Goal: Book appointment/travel/reservation

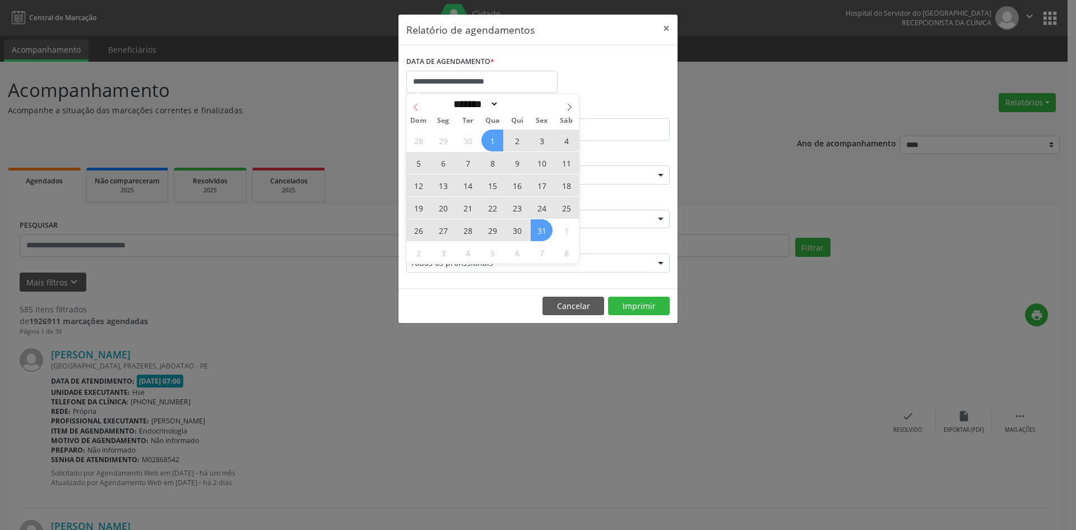
click at [418, 107] on icon at bounding box center [416, 107] width 8 height 8
select select "*"
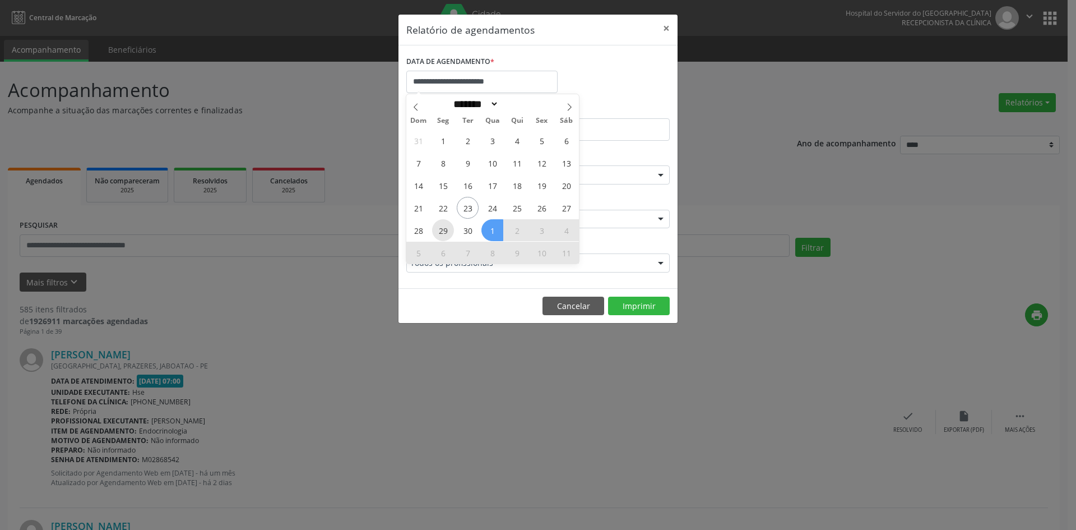
click at [437, 235] on span "29" at bounding box center [443, 230] width 22 height 22
type input "**********"
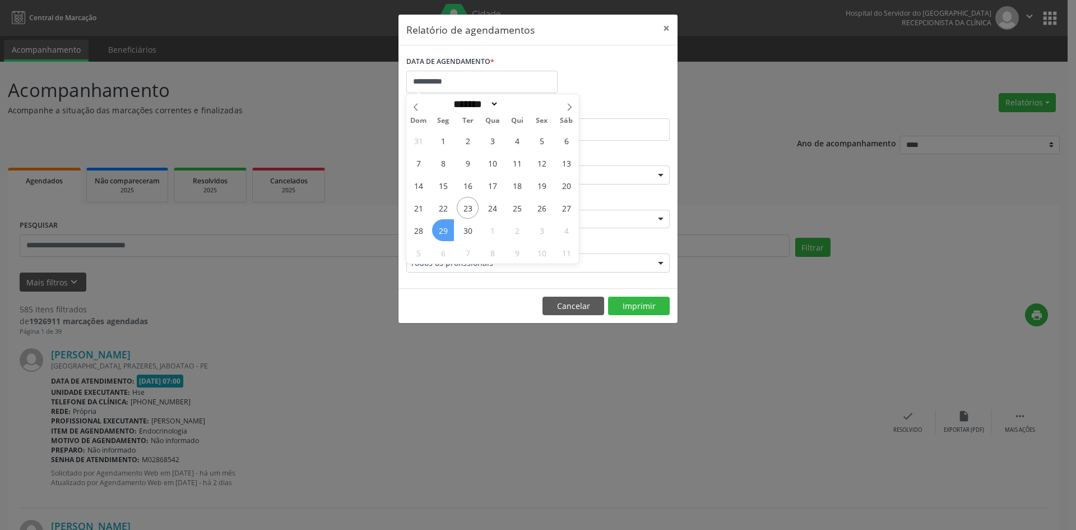
click at [438, 234] on span "29" at bounding box center [443, 230] width 22 height 22
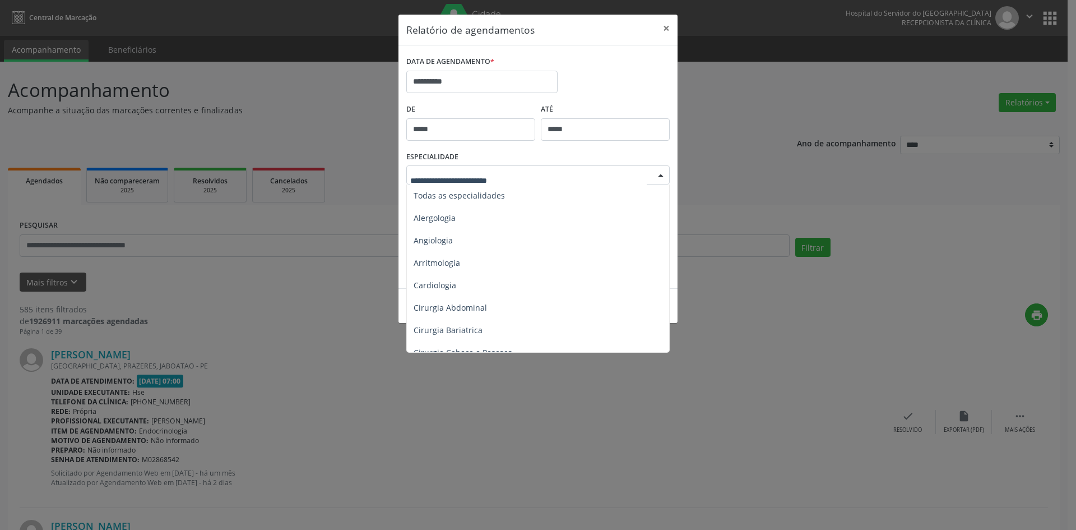
click at [660, 178] on div at bounding box center [661, 175] width 17 height 19
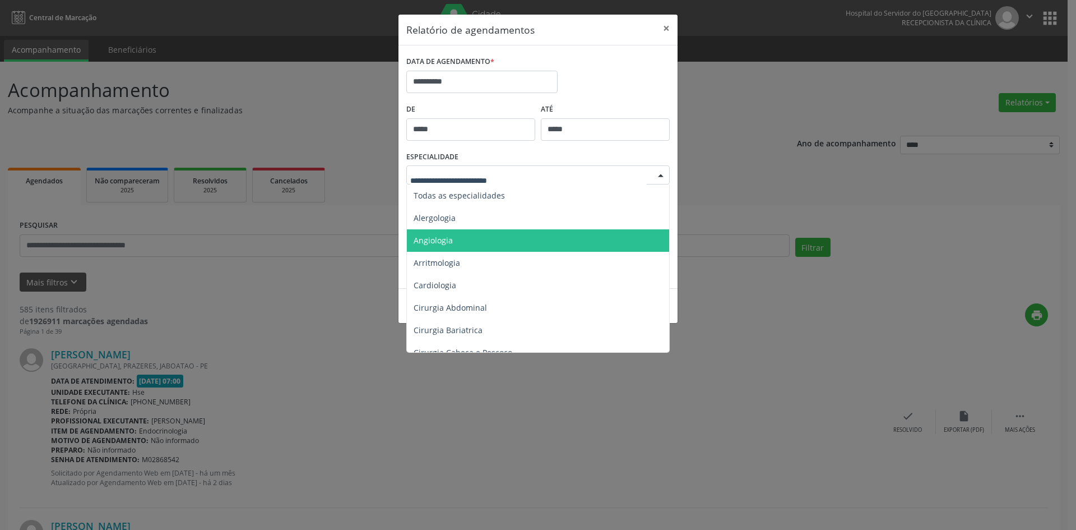
click at [451, 244] on span "Angiologia" at bounding box center [433, 240] width 39 height 11
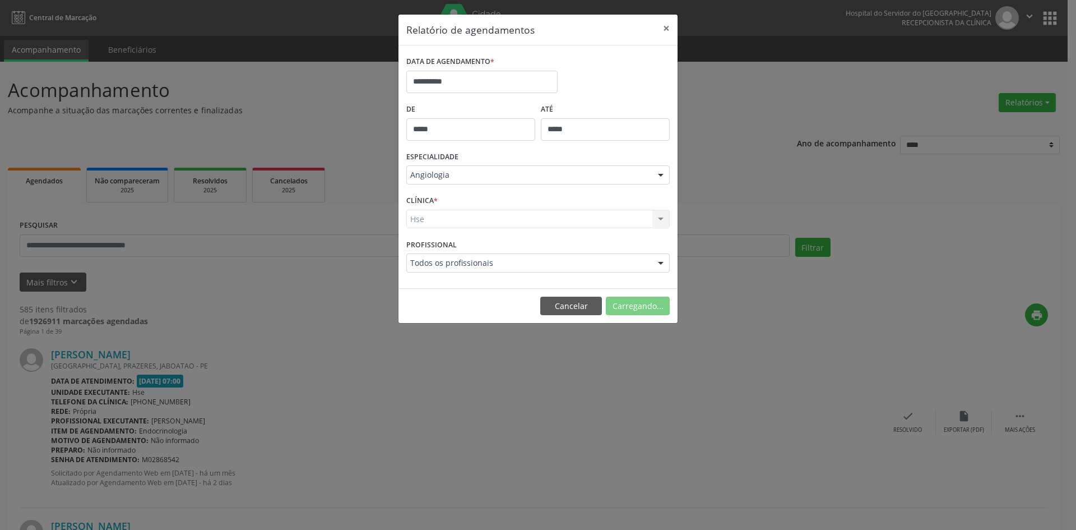
click at [420, 221] on div "Hse Hse Nenhum resultado encontrado para: " " Não há nenhuma opção para ser exi…" at bounding box center [537, 219] width 263 height 19
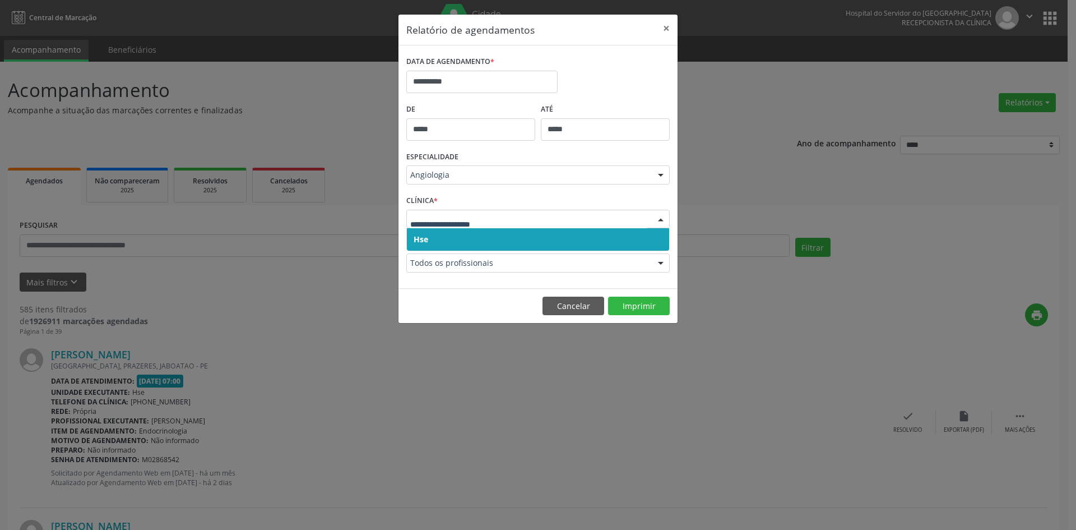
click at [416, 237] on span "Hse" at bounding box center [421, 239] width 15 height 11
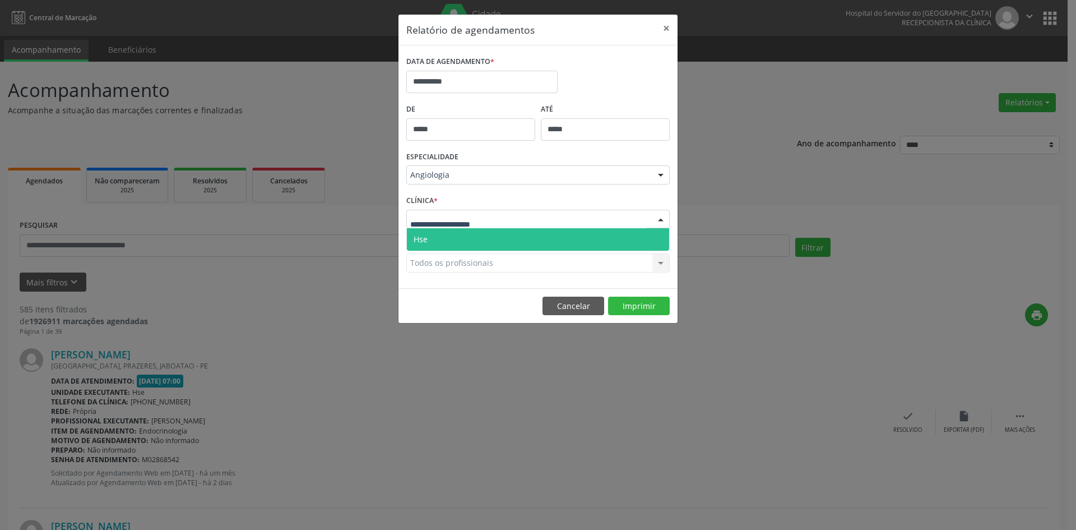
click at [421, 237] on span "Hse" at bounding box center [421, 239] width 14 height 11
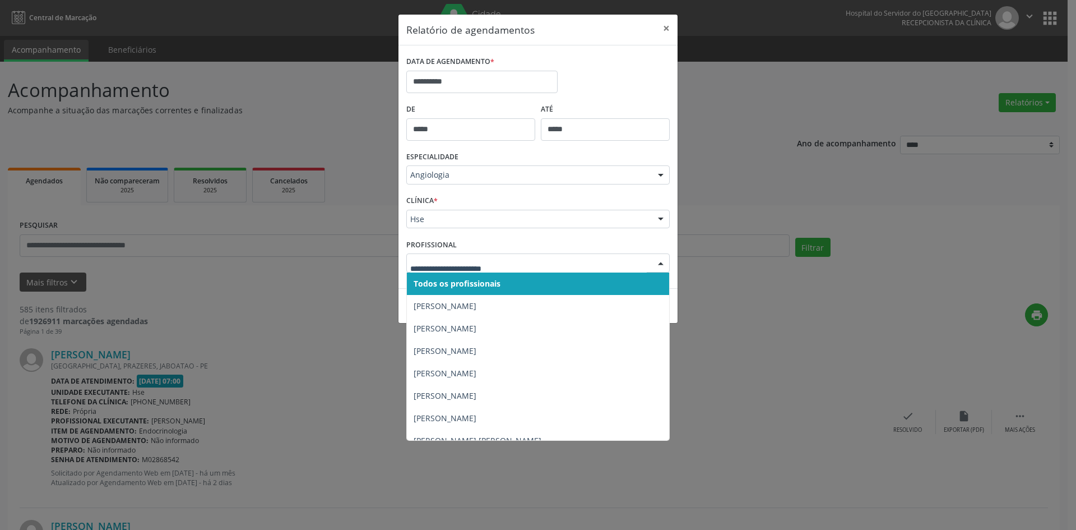
click at [427, 287] on span "Todos os profissionais" at bounding box center [457, 283] width 87 height 11
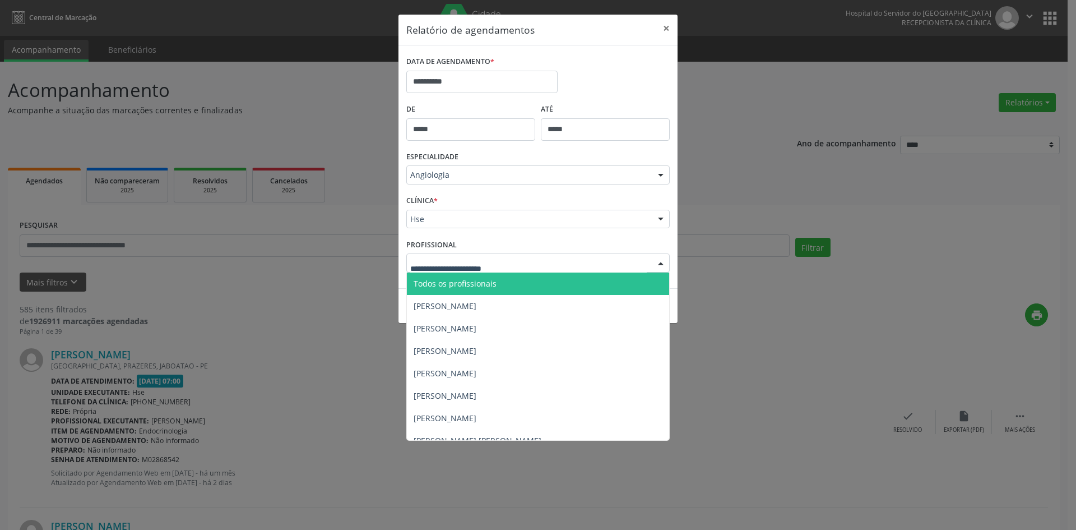
drag, startPoint x: 434, startPoint y: 265, endPoint x: 434, endPoint y: 280, distance: 14.6
click at [434, 284] on span "Todos os profissionais" at bounding box center [455, 283] width 83 height 11
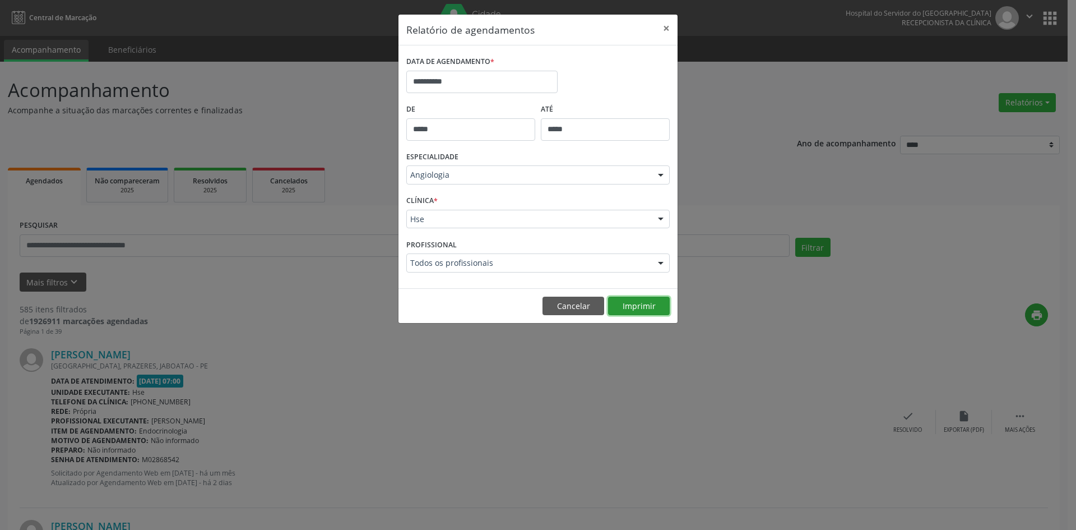
click at [645, 300] on button "Imprimir" at bounding box center [639, 306] width 62 height 19
